Goal: Check status

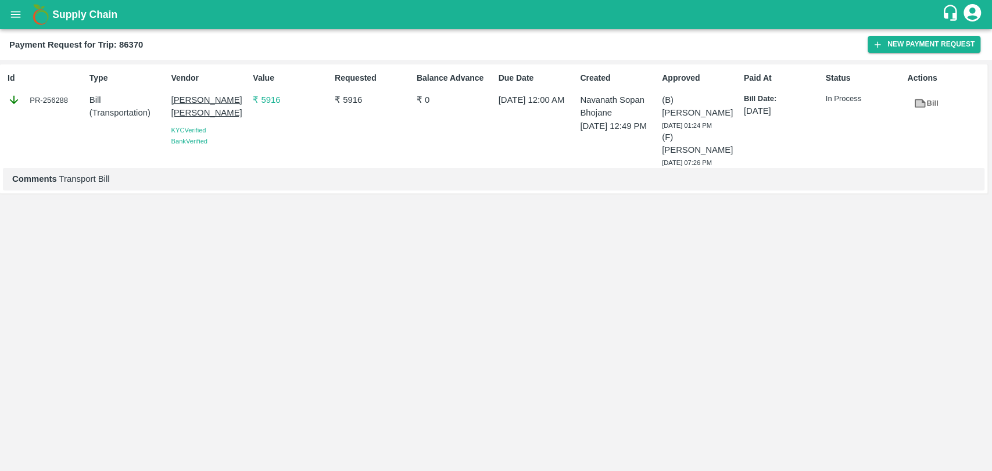
click at [767, 247] on div "Id PR-256288 Type Bill ( Transportation ) Vendor [PERSON_NAME] [PERSON_NAME] KY…" at bounding box center [496, 265] width 992 height 411
drag, startPoint x: 863, startPoint y: 105, endPoint x: 802, endPoint y: 98, distance: 61.4
click at [804, 98] on div "Id PR-256288 Type Bill ( Transportation ) Vendor [PERSON_NAME] [PERSON_NAME] KY…" at bounding box center [493, 129] width 987 height 128
click at [799, 166] on div "Paid At Bill Date: [DATE]" at bounding box center [780, 117] width 82 height 101
drag, startPoint x: 732, startPoint y: 160, endPoint x: 646, endPoint y: 138, distance: 88.2
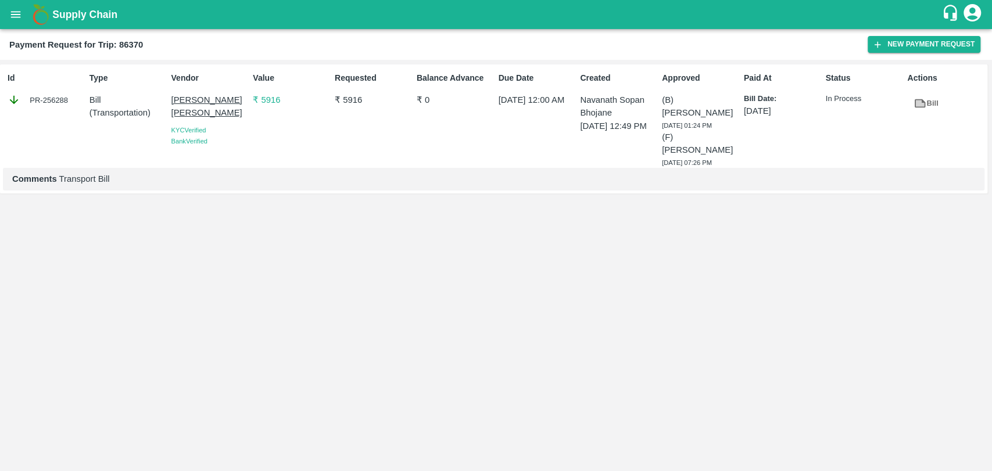
click at [646, 138] on div "Id PR-256288 Type Bill ( Transportation ) Vendor [PERSON_NAME] [PERSON_NAME] KY…" at bounding box center [493, 129] width 987 height 128
click at [646, 133] on p "[DATE] 12:49 PM" at bounding box center [618, 126] width 77 height 13
drag, startPoint x: 793, startPoint y: 112, endPoint x: 738, endPoint y: 113, distance: 55.2
click at [738, 113] on div "Id PR-256288 Type Bill ( Transportation ) Vendor [PERSON_NAME] [PERSON_NAME] KY…" at bounding box center [493, 129] width 987 height 128
click at [744, 128] on div "Paid At Bill Date: [DATE]" at bounding box center [780, 117] width 82 height 101
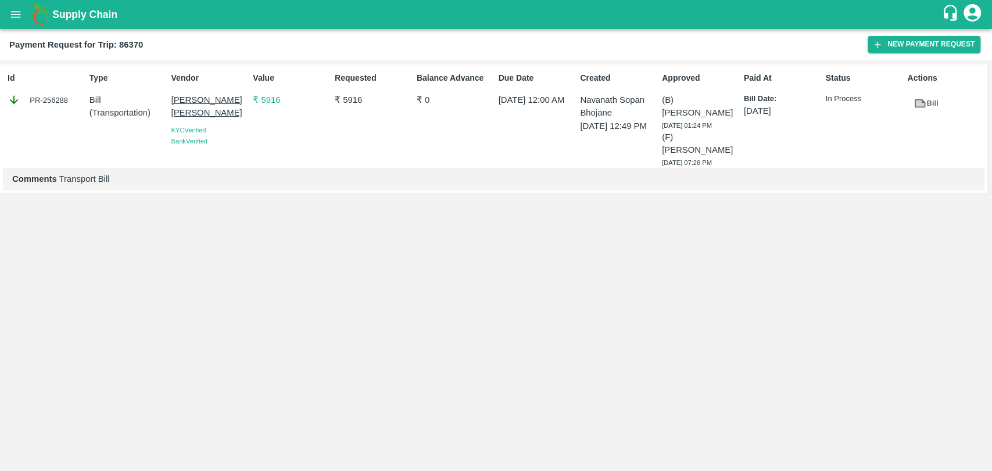
click at [765, 143] on div "Paid At Bill Date: 10 Aug 2025" at bounding box center [780, 117] width 82 height 101
drag, startPoint x: 862, startPoint y: 99, endPoint x: 815, endPoint y: 99, distance: 47.1
click at [815, 99] on div "Id PR-256288 Type Bill ( Transportation ) Vendor Dnyaneshwar Vitthal Godse KYC …" at bounding box center [493, 129] width 987 height 128
click at [836, 113] on div "Status In Process" at bounding box center [862, 117] width 82 height 101
